Goal: Navigation & Orientation: Find specific page/section

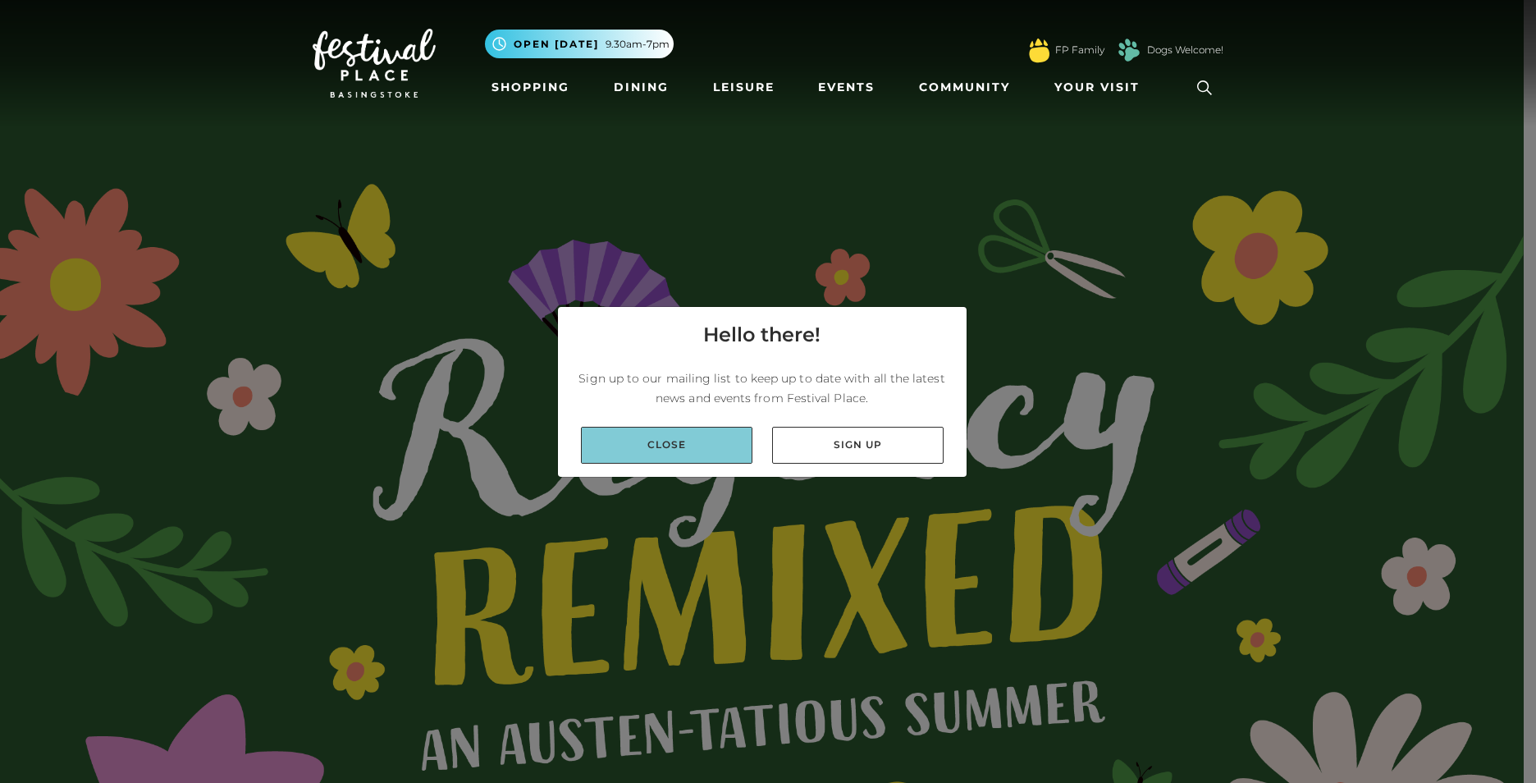
click at [655, 441] on link "Close" at bounding box center [666, 445] width 171 height 37
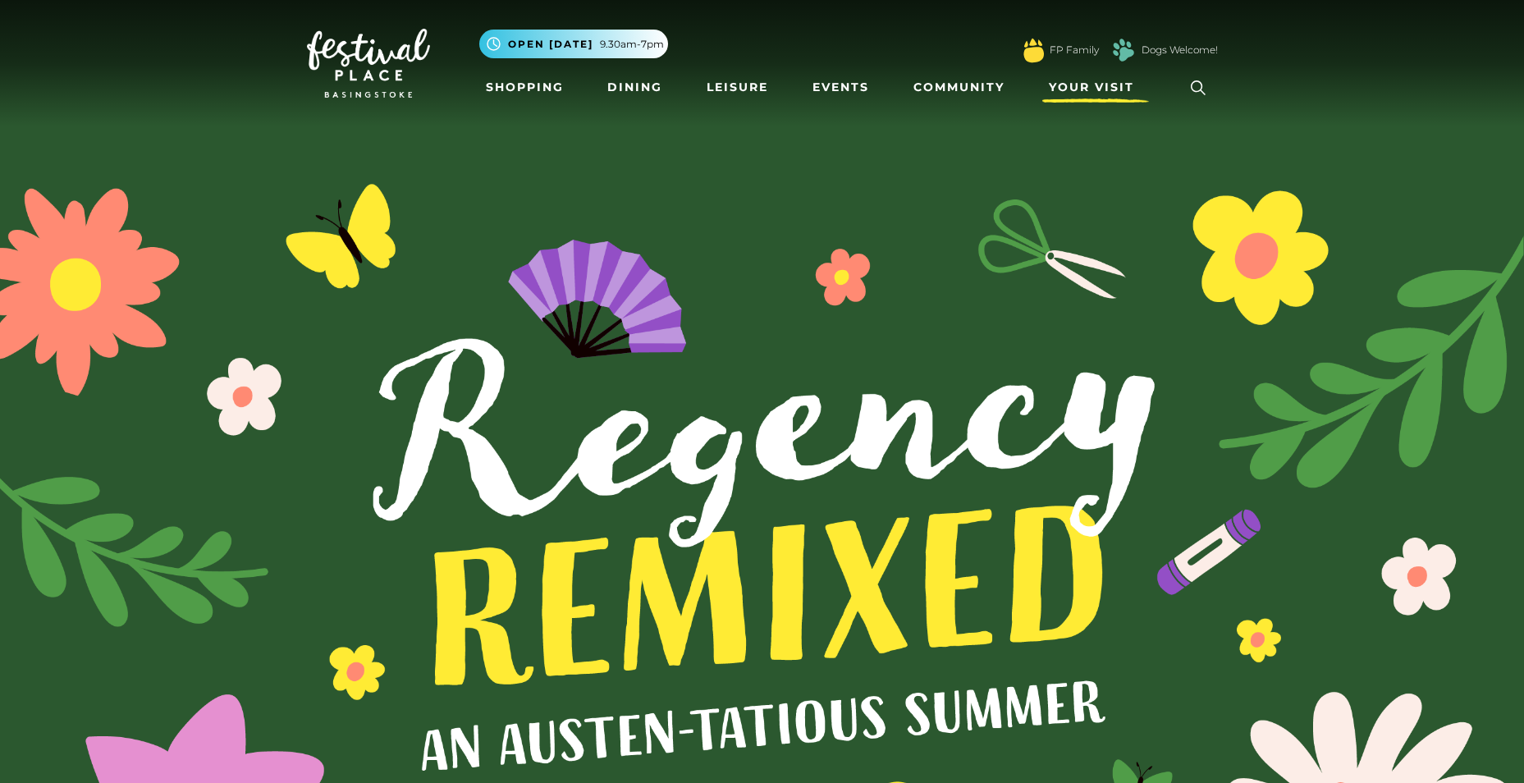
click at [1078, 91] on span "Your Visit" at bounding box center [1091, 87] width 85 height 17
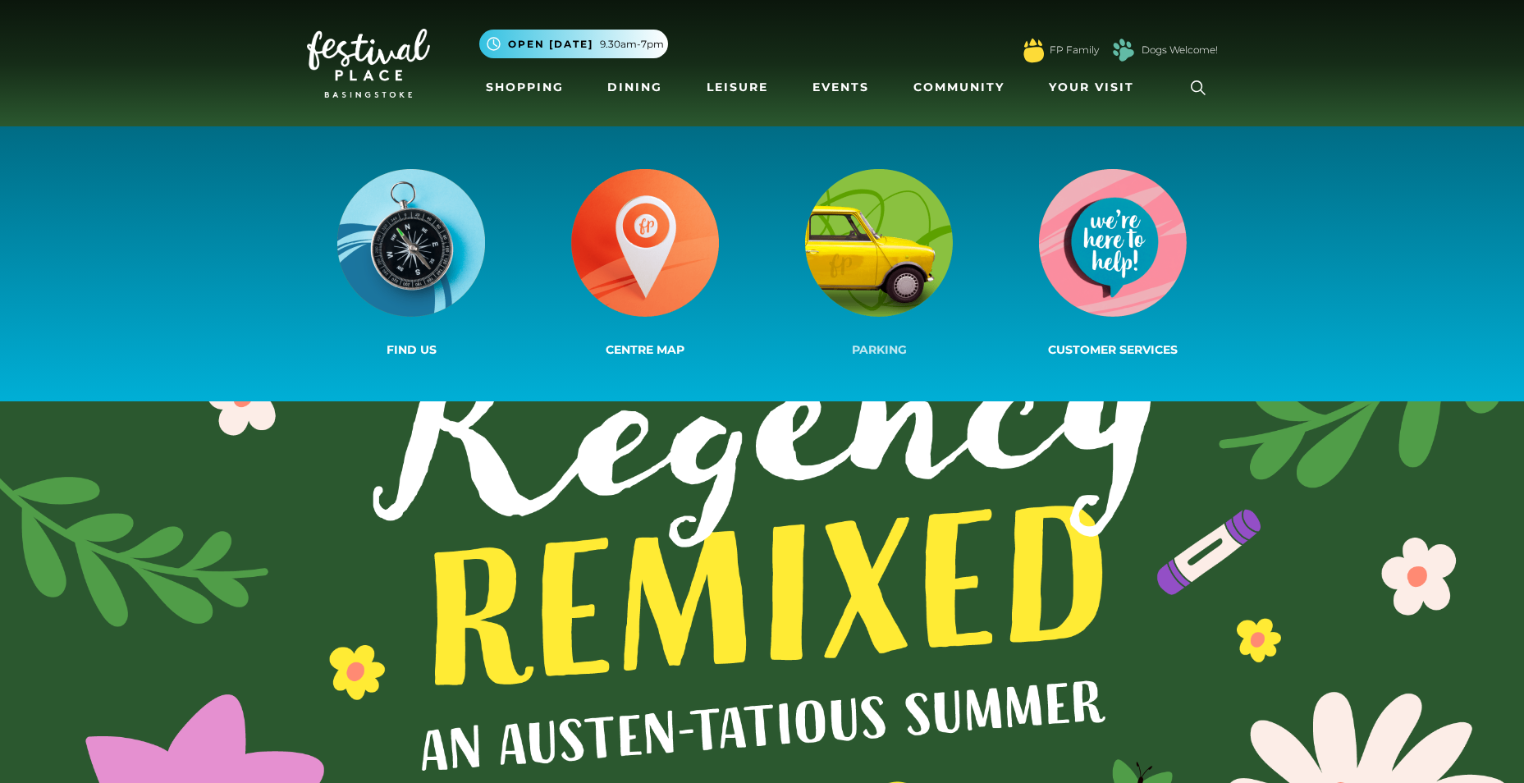
click at [942, 245] on img at bounding box center [879, 243] width 148 height 148
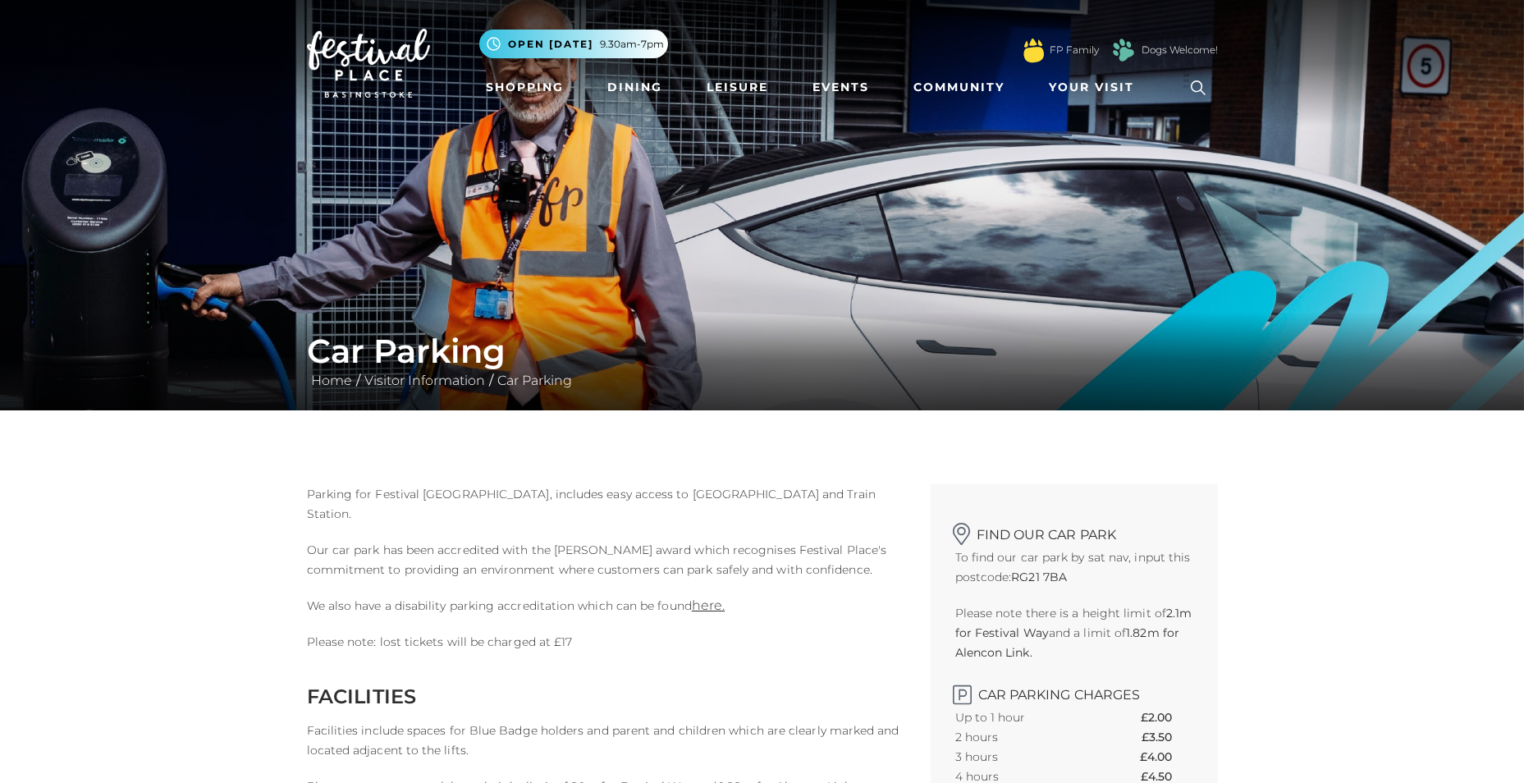
click at [1078, 581] on p "To find our car park by sat nav, input this postcode: RG21 7BA" at bounding box center [1074, 566] width 238 height 39
click at [1074, 85] on span "Your Visit" at bounding box center [1091, 87] width 85 height 17
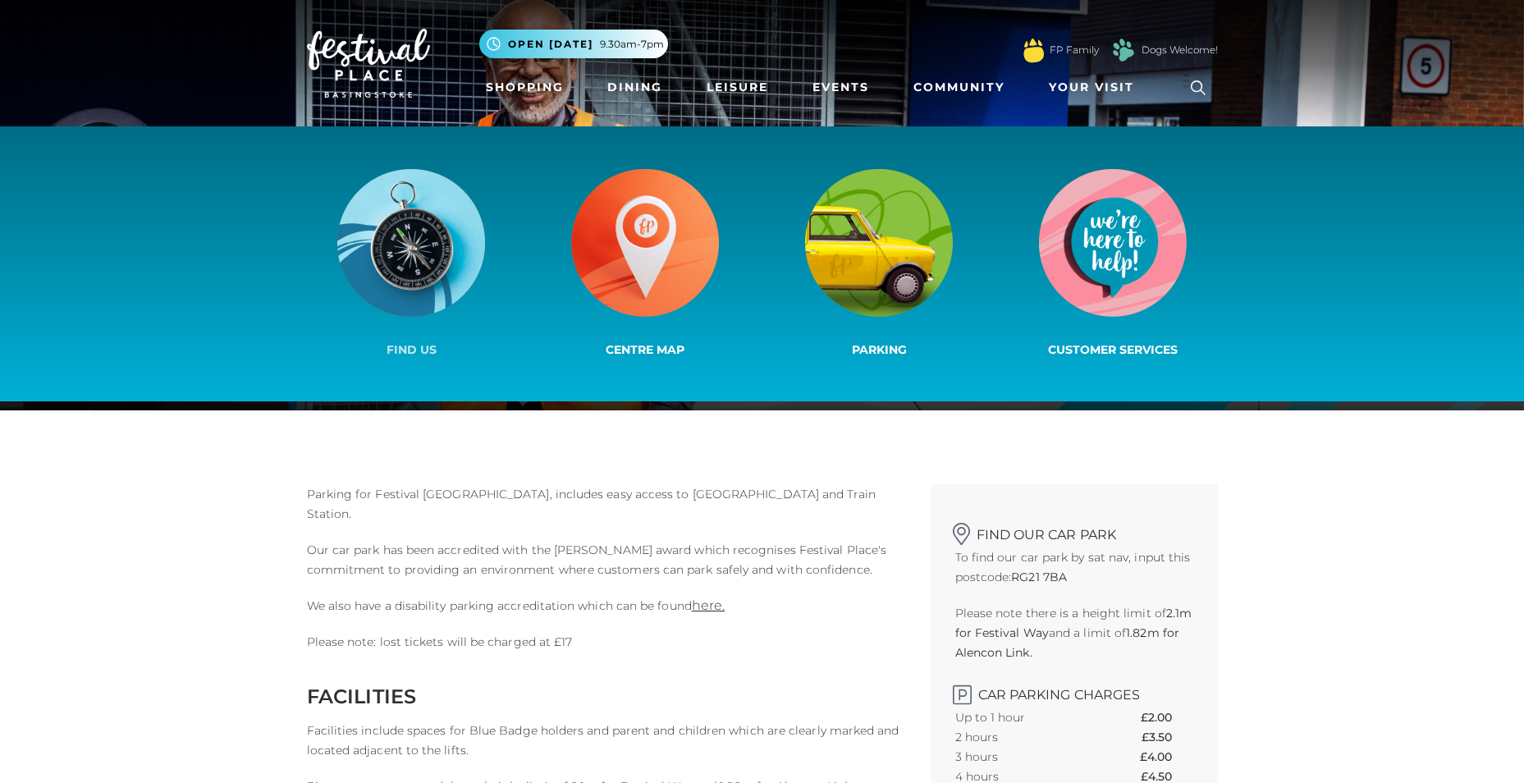
click at [382, 254] on img at bounding box center [411, 243] width 148 height 148
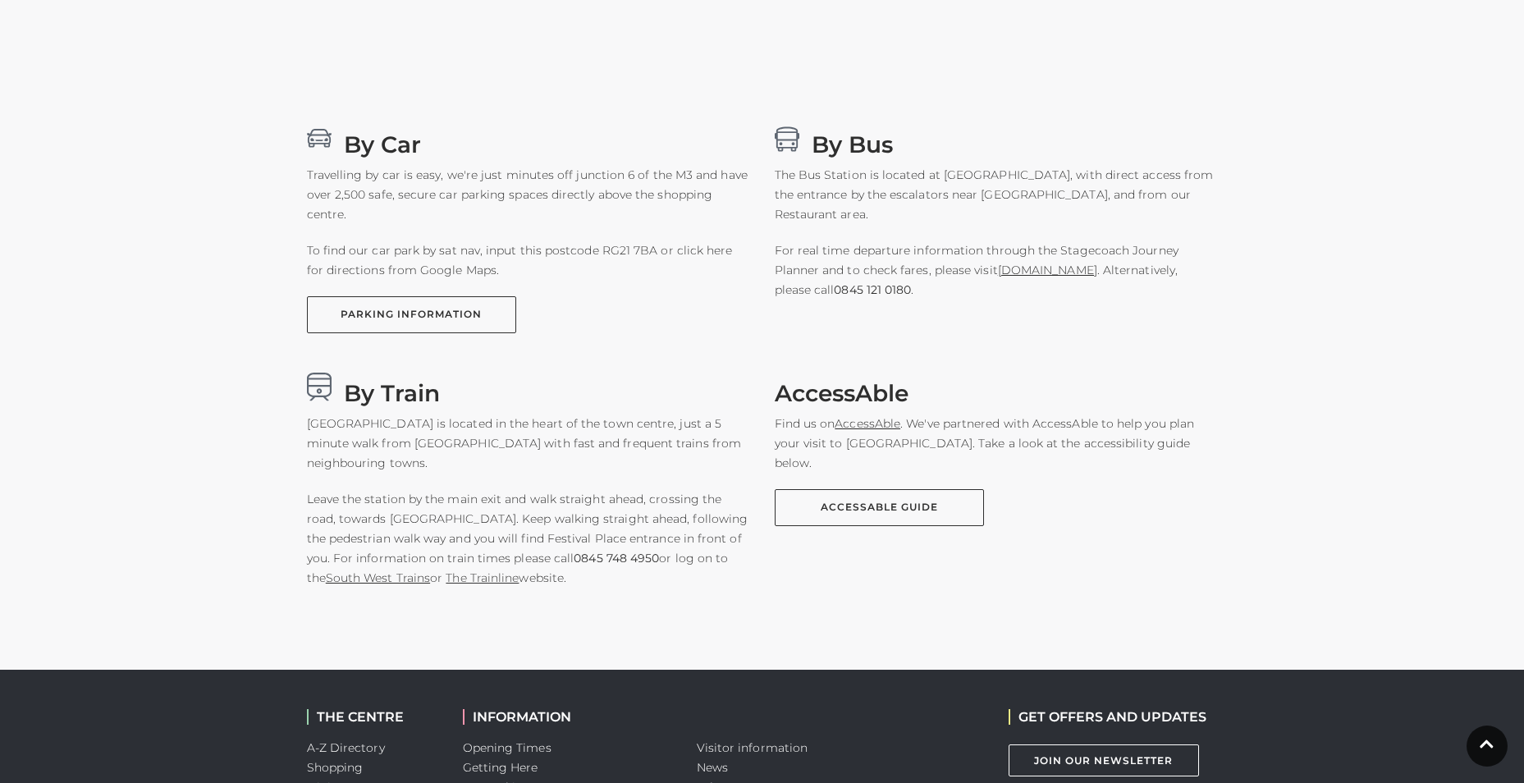
scroll to position [1067, 0]
